Goal: Check status

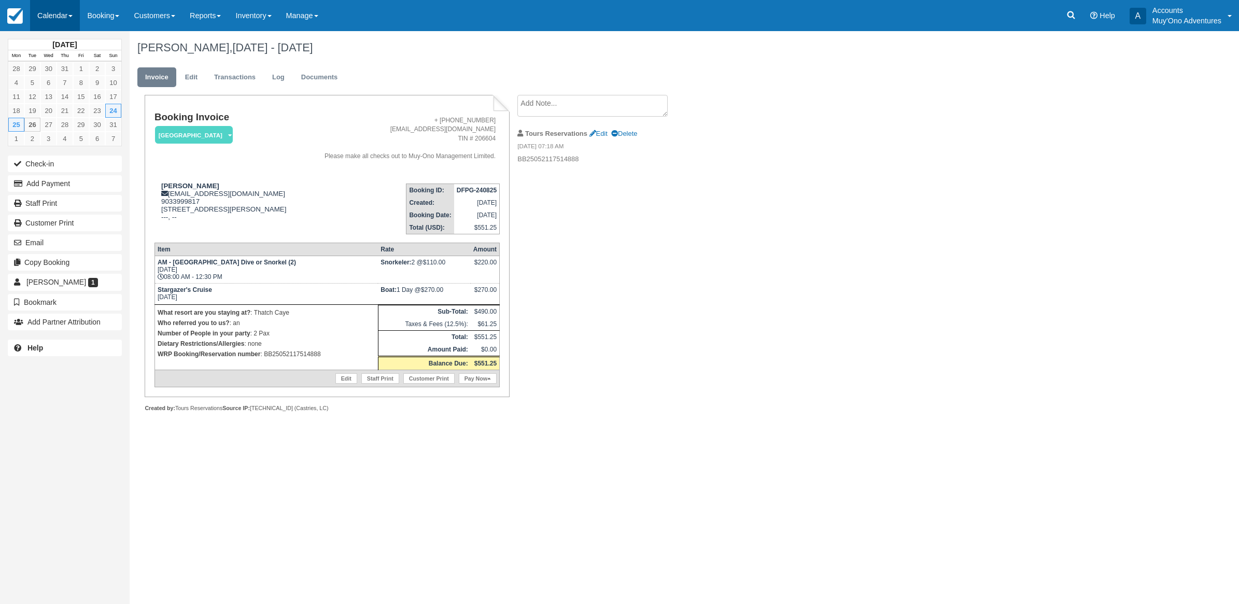
click at [64, 23] on link "Calendar" at bounding box center [55, 15] width 50 height 31
click at [67, 95] on link "Month" at bounding box center [72, 98] width 82 height 22
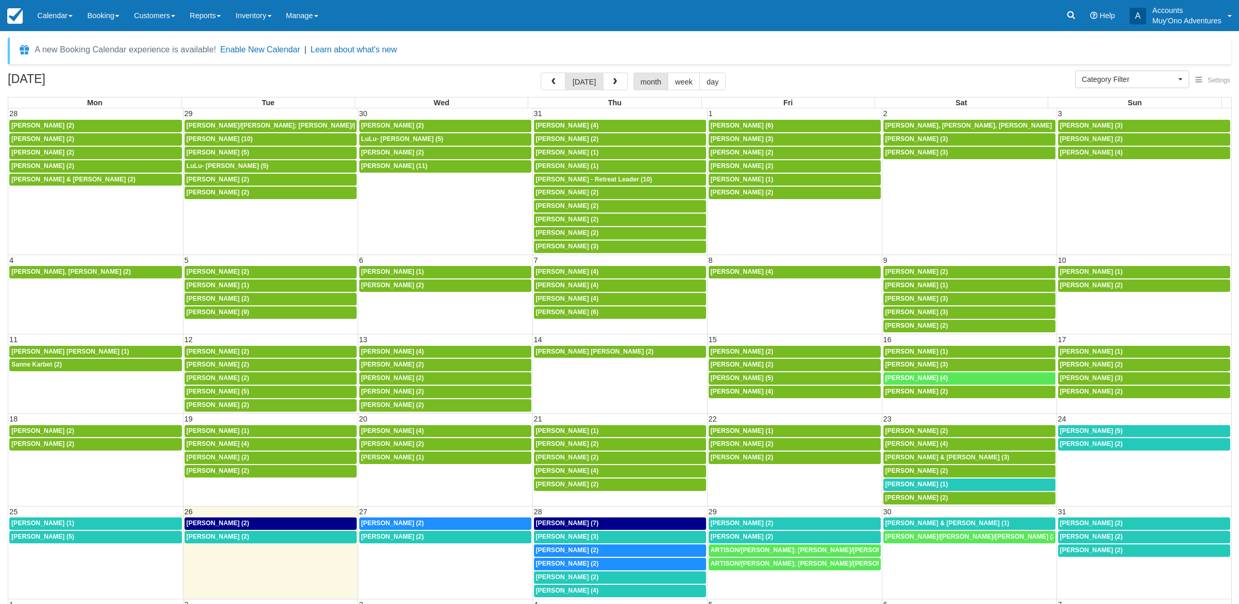
select select
click at [742, 153] on span "[PERSON_NAME] (2)" at bounding box center [736, 152] width 63 height 7
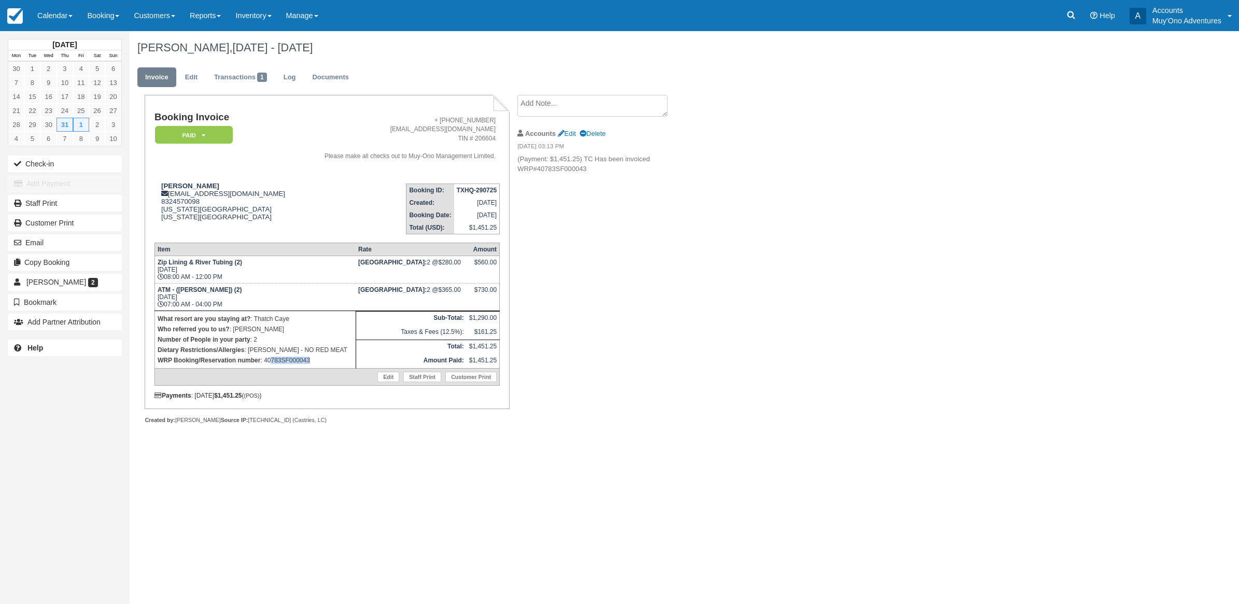
drag, startPoint x: 324, startPoint y: 358, endPoint x: 271, endPoint y: 360, distance: 53.0
click at [271, 360] on p "WRP Booking/Reservation number : 40783SF000043" at bounding box center [255, 360] width 195 height 10
drag, startPoint x: 633, startPoint y: 179, endPoint x: 539, endPoint y: 159, distance: 96.0
click at [539, 159] on li "Accounts Edit Delete 08/06/25 03:13 PM (Payment: $1,451.25) TC Has been invoice…" at bounding box center [605, 151] width 175 height 58
click at [902, 148] on div "Michelle Hilliard, Jul 31 - Aug 01 2025 Invoice Edit Transactions 1 Log Documen…" at bounding box center [595, 239] width 930 height 416
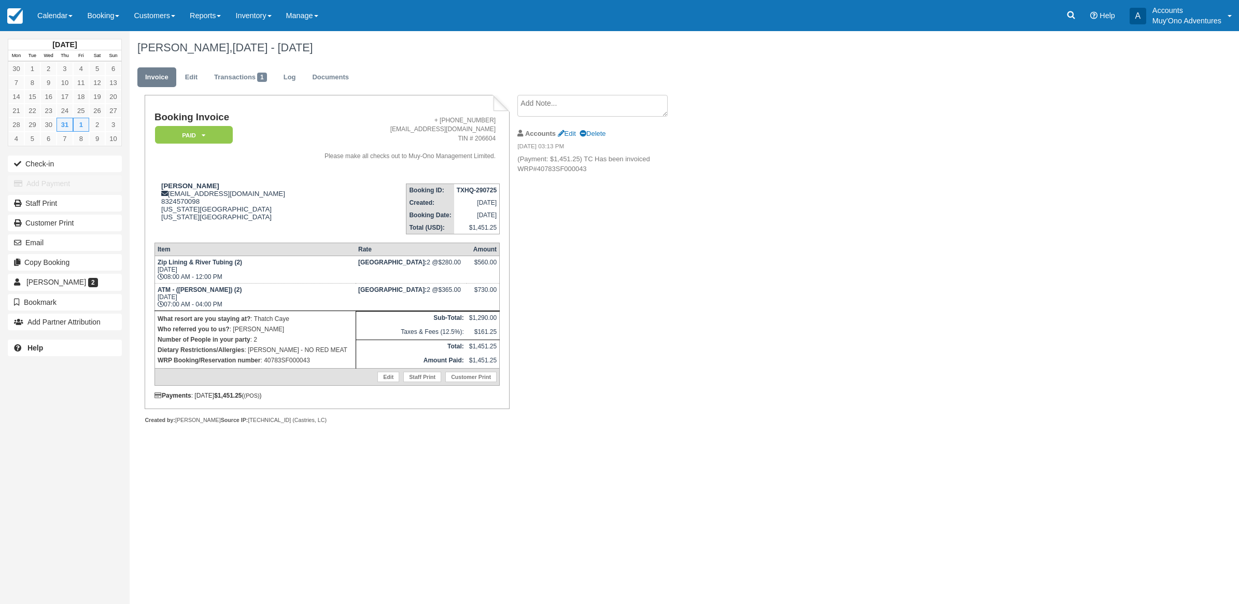
click at [661, 227] on div "Booking Invoice Paid   Pending HOLD Deposit Cancelled Void Muy'Ono Resorts Swee…" at bounding box center [415, 271] width 570 height 352
click at [589, 175] on li "Accounts Edit Delete 08/06/25 03:13 PM (Payment: $1,451.25) TC Has been invoice…" at bounding box center [605, 151] width 175 height 58
drag, startPoint x: 584, startPoint y: 162, endPoint x: 645, endPoint y: 165, distance: 60.7
click at [645, 165] on p "(Payment: $1,451.25) TC Has been invoiced WRP#40783SF000043" at bounding box center [605, 164] width 175 height 19
click at [636, 176] on li "Accounts Edit Delete 08/06/25 03:13 PM (Payment: $1,451.25) TC Has been invoice…" at bounding box center [605, 151] width 175 height 58
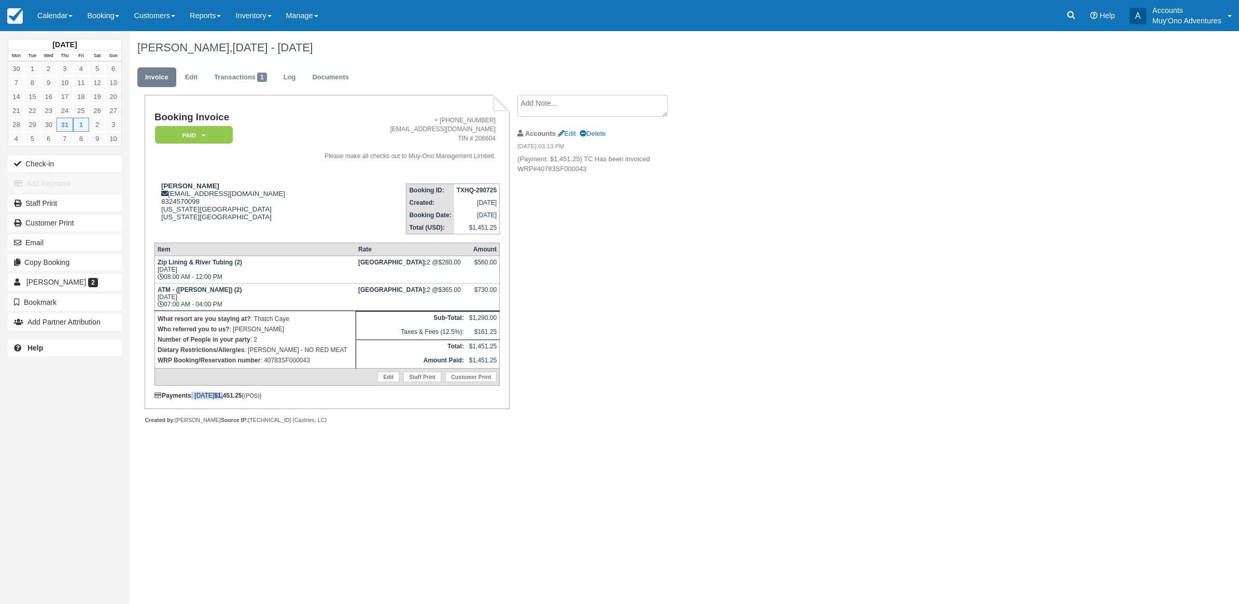
drag, startPoint x: 190, startPoint y: 397, endPoint x: 241, endPoint y: 394, distance: 51.4
click at [241, 394] on div "Payments : 08/06/25 $1,451.25 ( (POS) )" at bounding box center [327, 395] width 345 height 7
